Goal: Go to known website: Access a specific website the user already knows

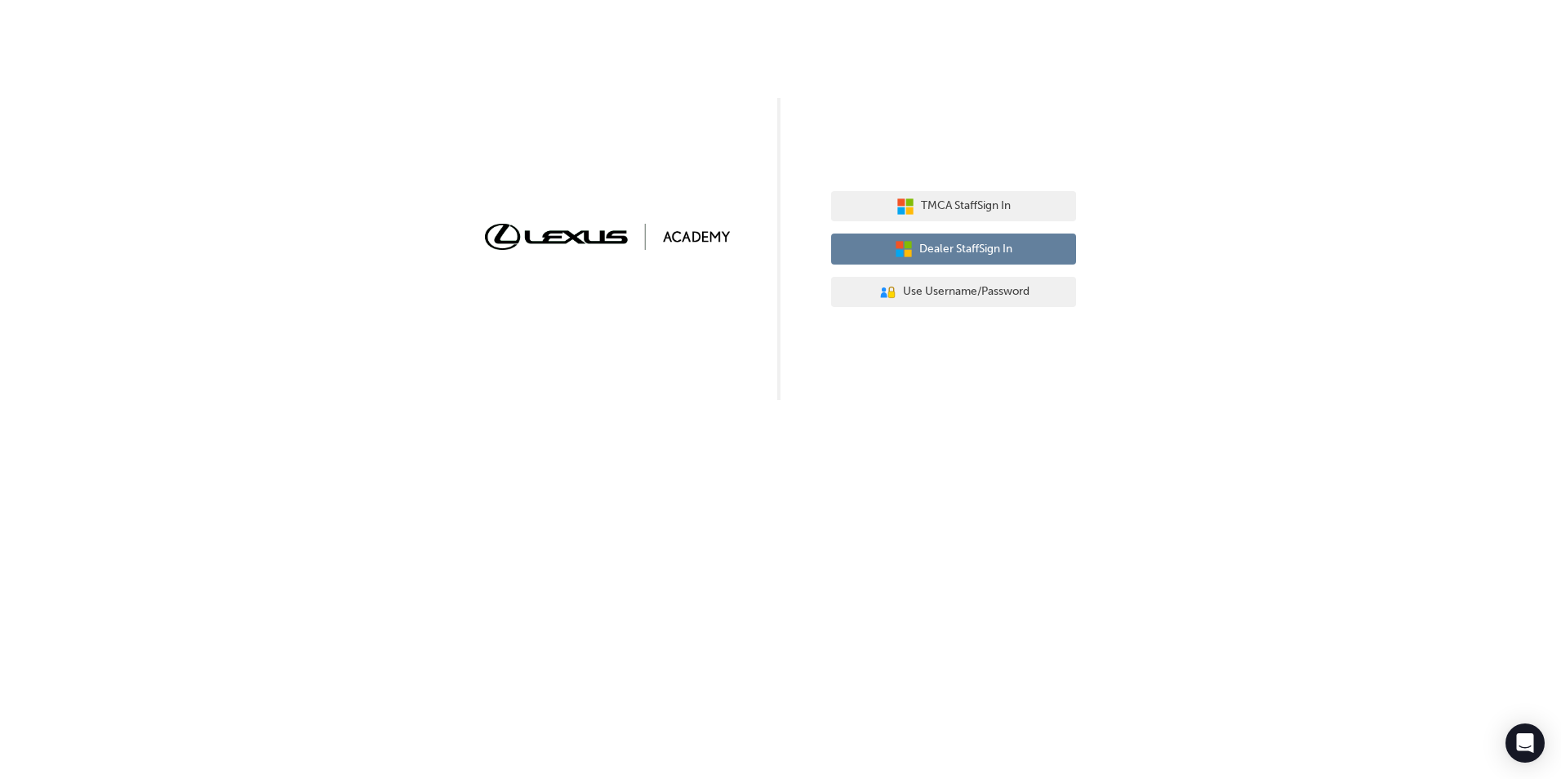
click at [959, 247] on span "Dealer Staff Sign In" at bounding box center [965, 249] width 93 height 19
